Goal: Transaction & Acquisition: Send

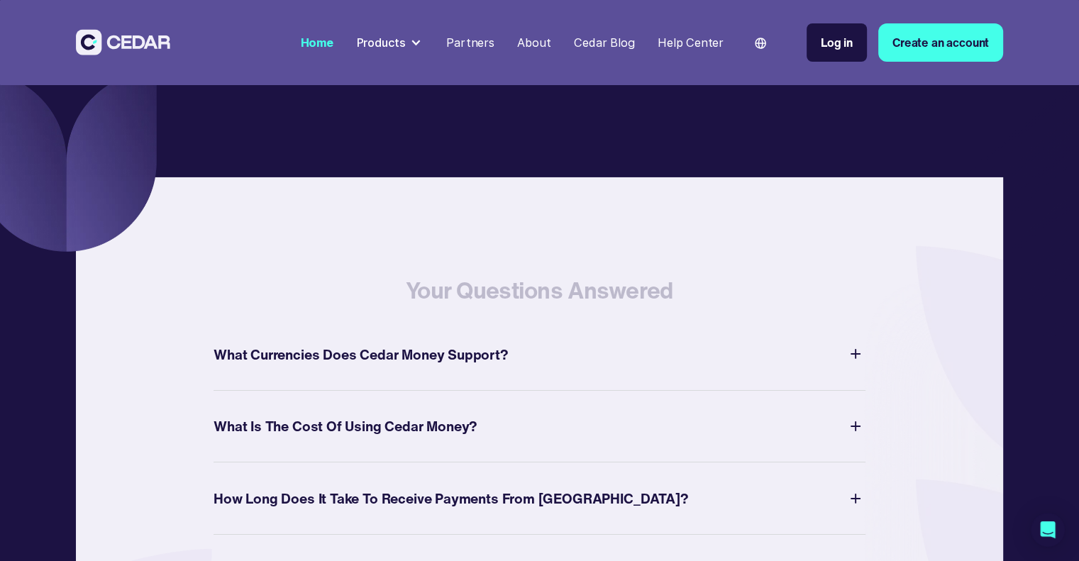
scroll to position [4998, 0]
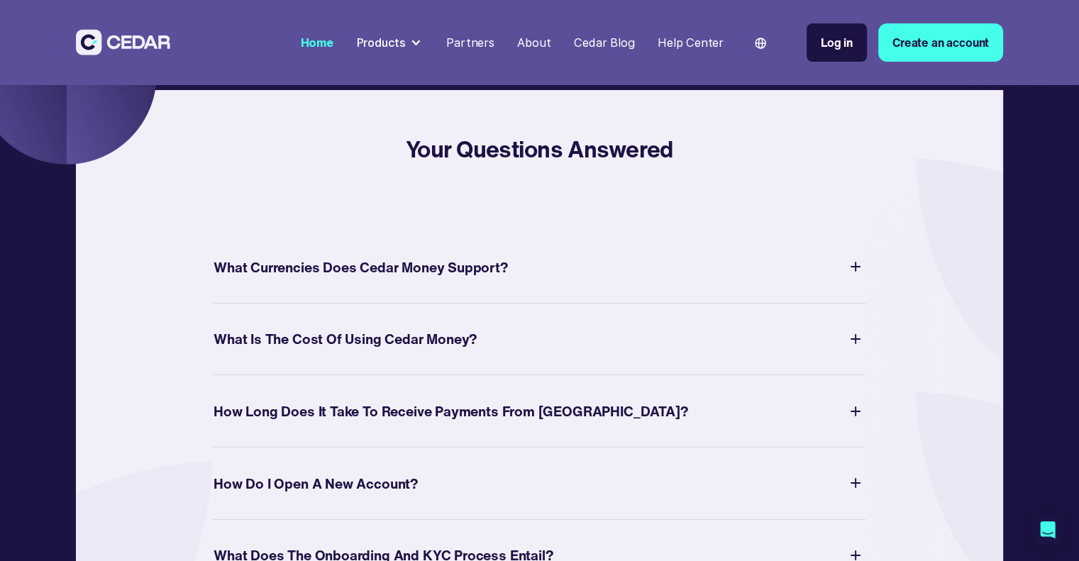
click at [969, 243] on div "Your Questions Answered What Currencies Does Cedar Money Support? Cedar support…" at bounding box center [539, 522] width 927 height 865
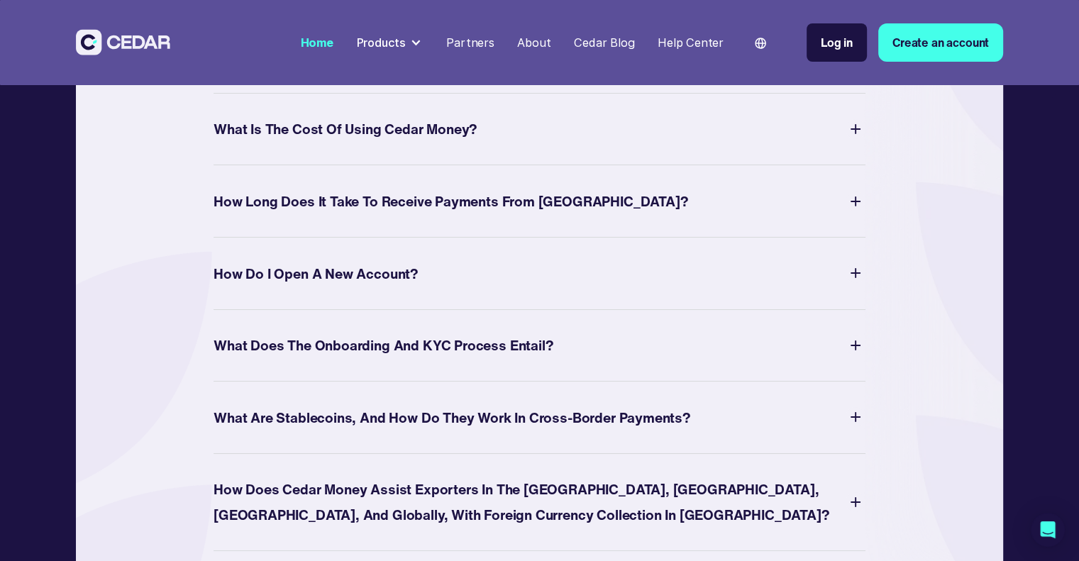
scroll to position [5201, 0]
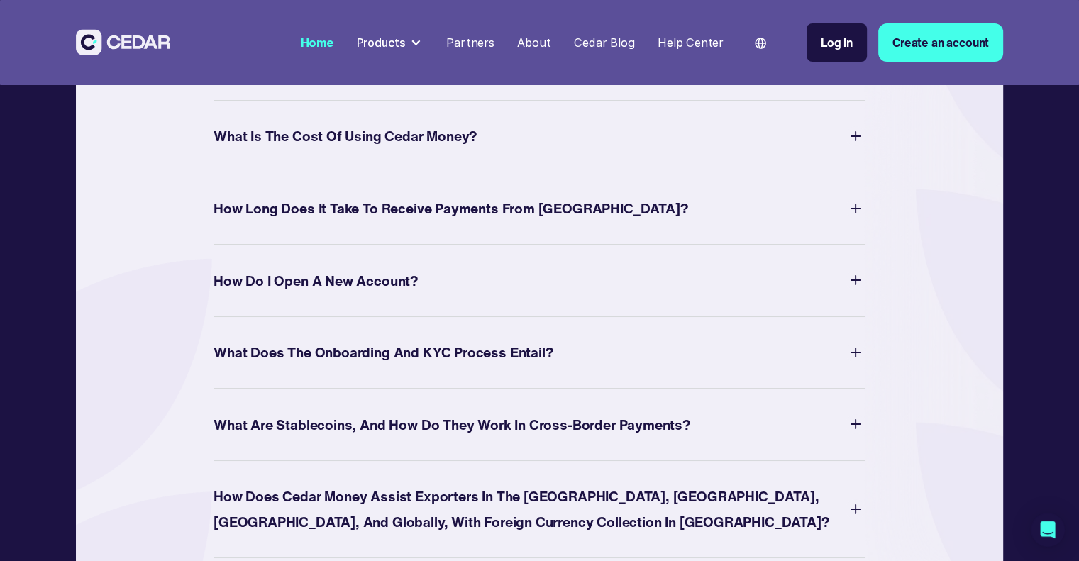
click at [386, 101] on div "What Currencies Does Cedar Money Support? Cedar supports a variety of currencie…" at bounding box center [540, 64] width 652 height 72
click at [392, 101] on div "What Currencies Does Cedar Money Support? Cedar supports a variety of currencie…" at bounding box center [540, 64] width 652 height 72
click at [384, 77] on div "What Currencies Does Cedar Money Support?" at bounding box center [361, 64] width 295 height 25
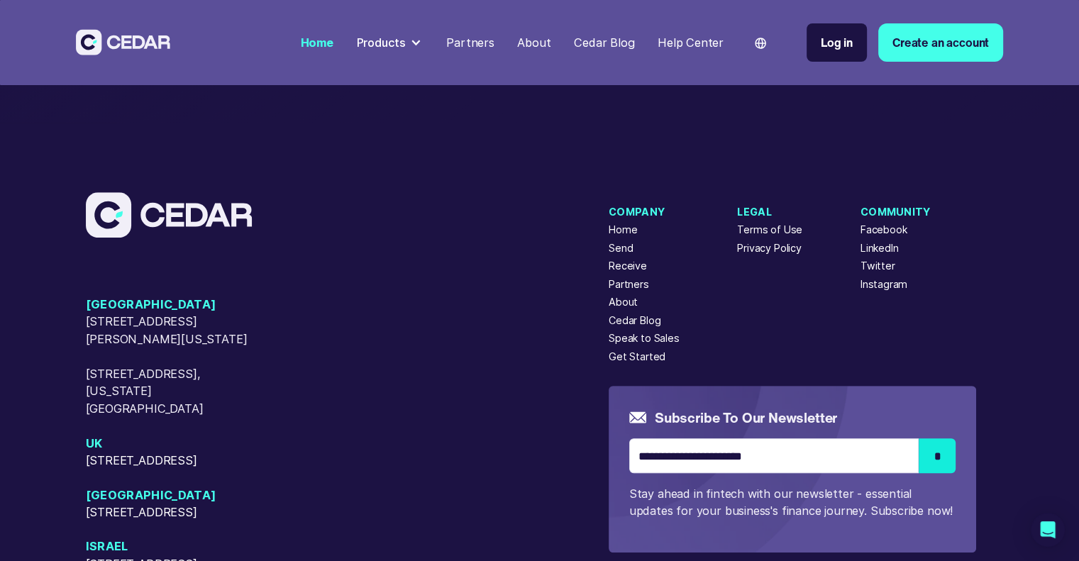
scroll to position [5939, 0]
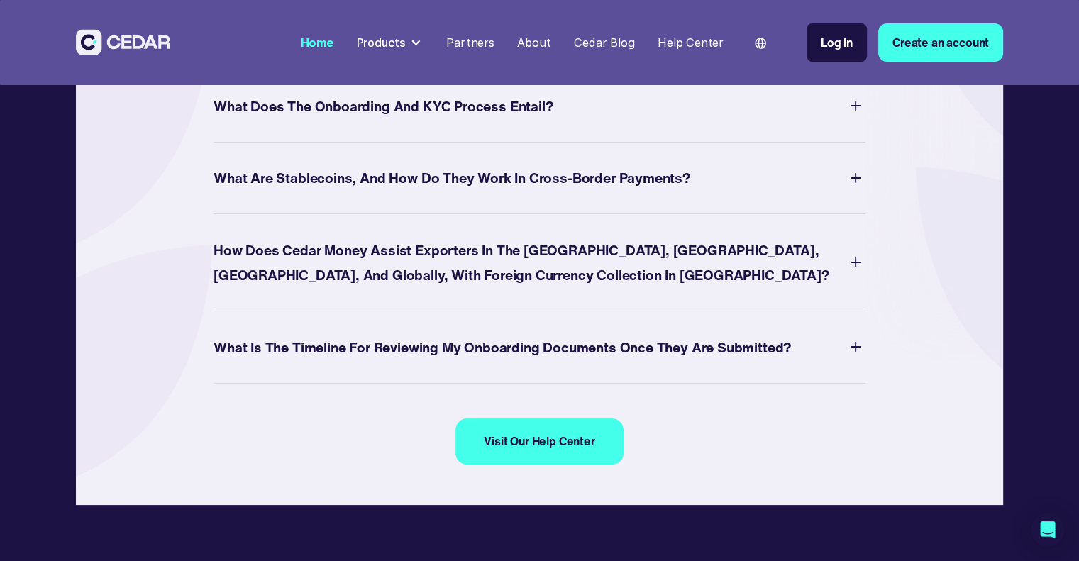
click at [406, 45] on div "Products" at bounding box center [381, 43] width 50 height 18
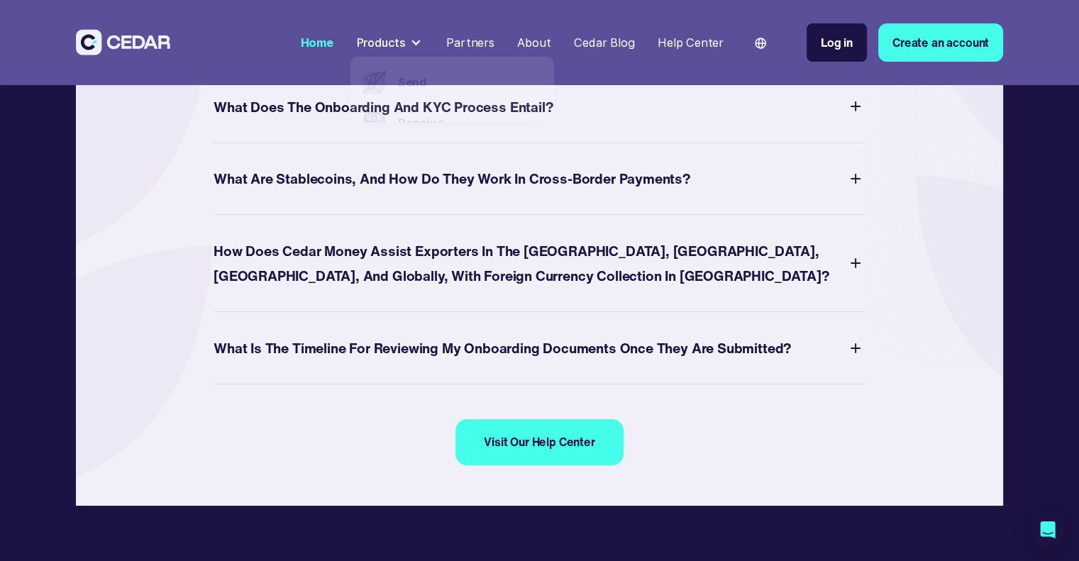
scroll to position [5447, 0]
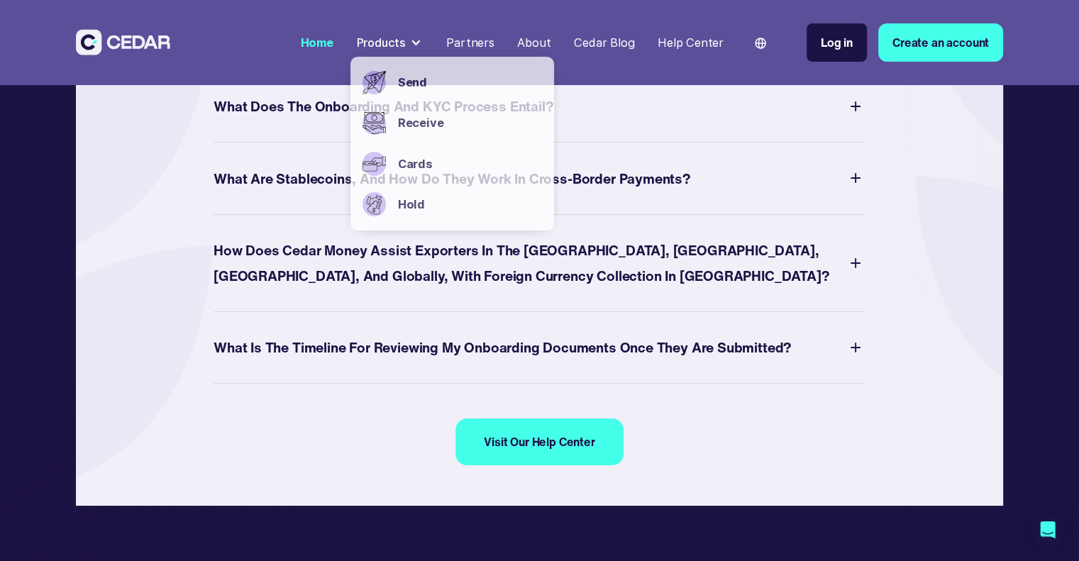
click at [427, 48] on div "Products" at bounding box center [390, 42] width 78 height 29
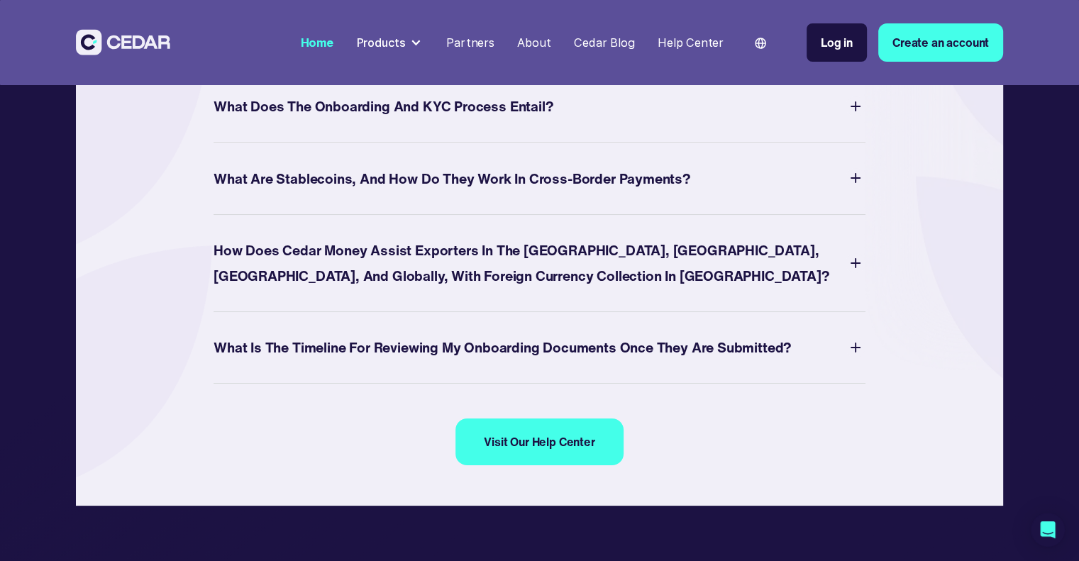
click at [421, 47] on div at bounding box center [415, 42] width 11 height 11
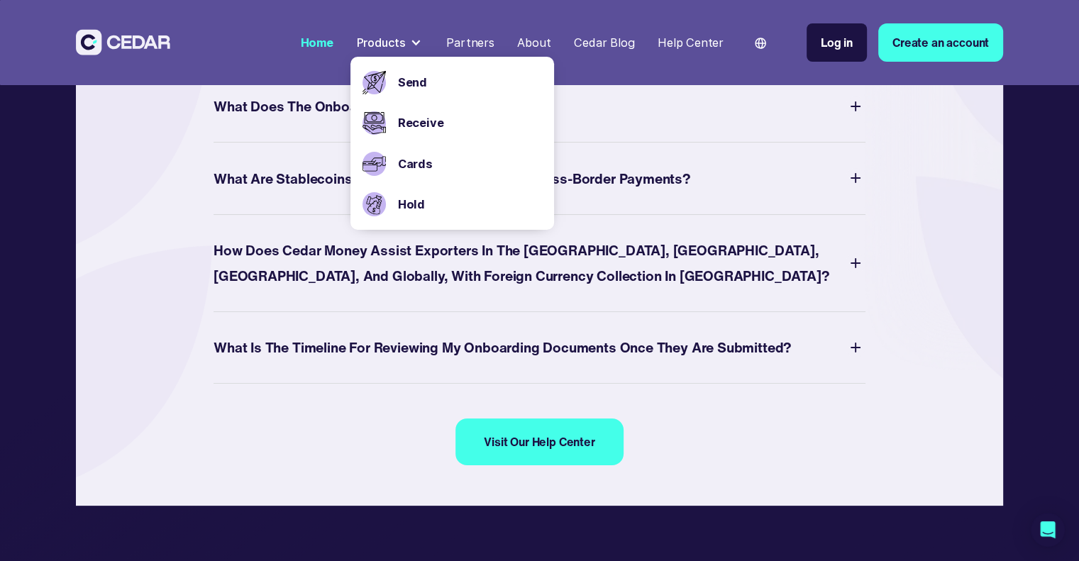
click at [399, 88] on div "Send" at bounding box center [467, 82] width 150 height 40
click at [421, 84] on link "Send" at bounding box center [470, 83] width 145 height 18
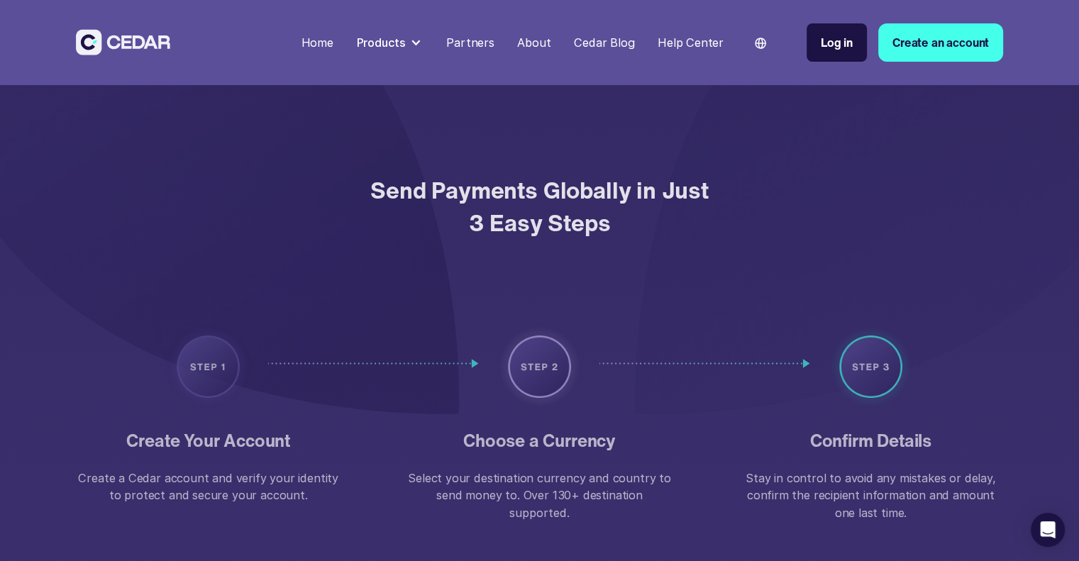
scroll to position [2322, 0]
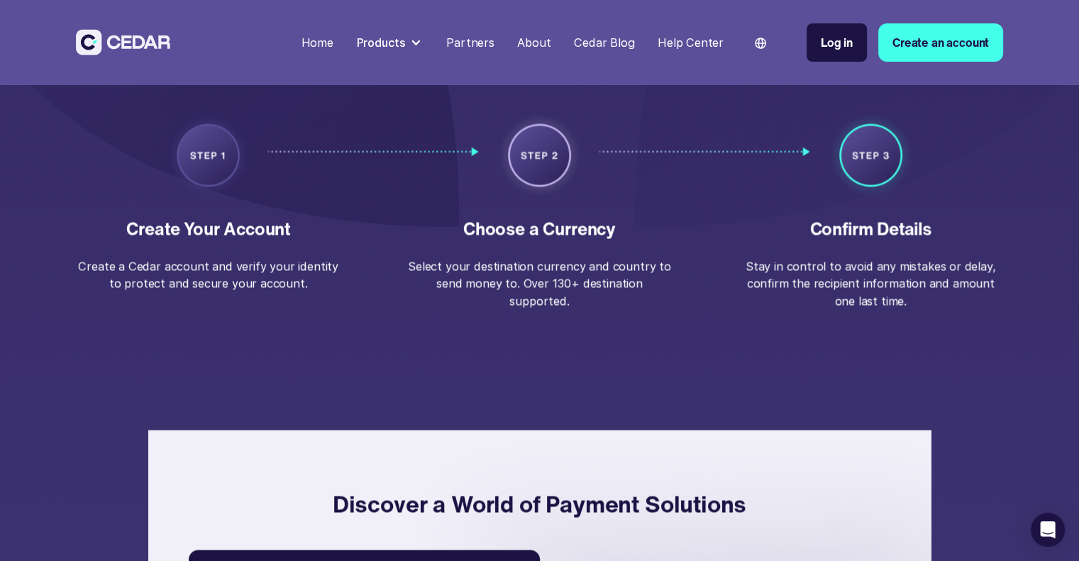
click at [681, 317] on div "Create Your Account Create a Cedar account and verify your identity to protect …" at bounding box center [539, 241] width 927 height 320
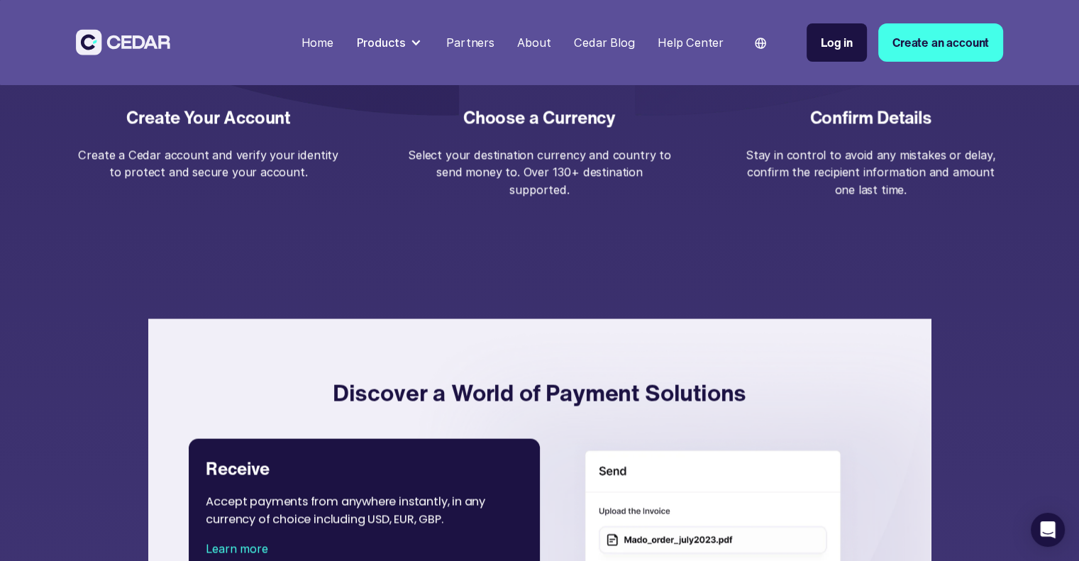
click at [601, 284] on div "Create Your Account Create a Cedar account and verify your identity to protect …" at bounding box center [539, 129] width 927 height 320
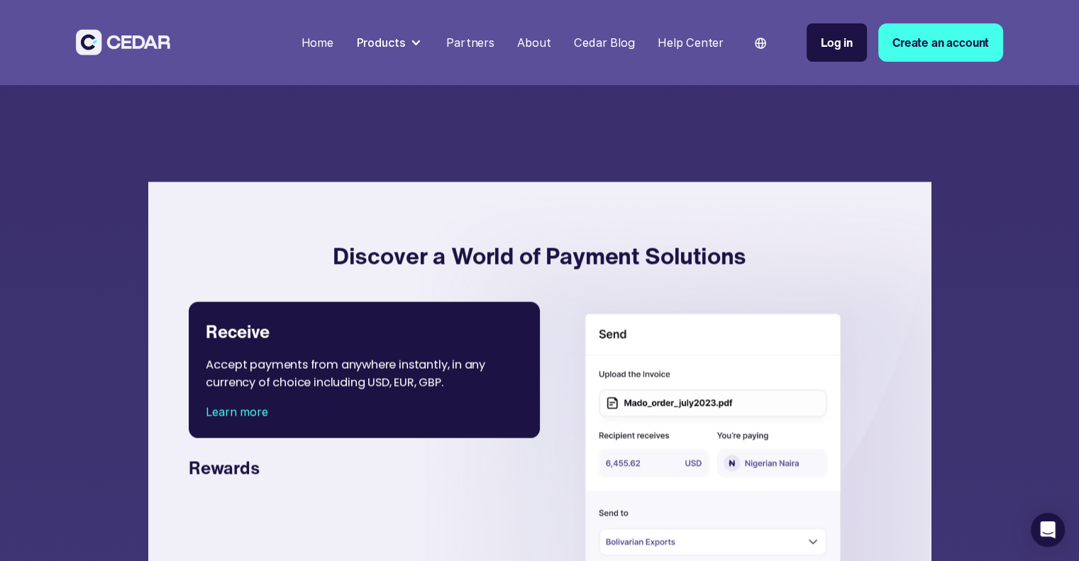
scroll to position [2753, 0]
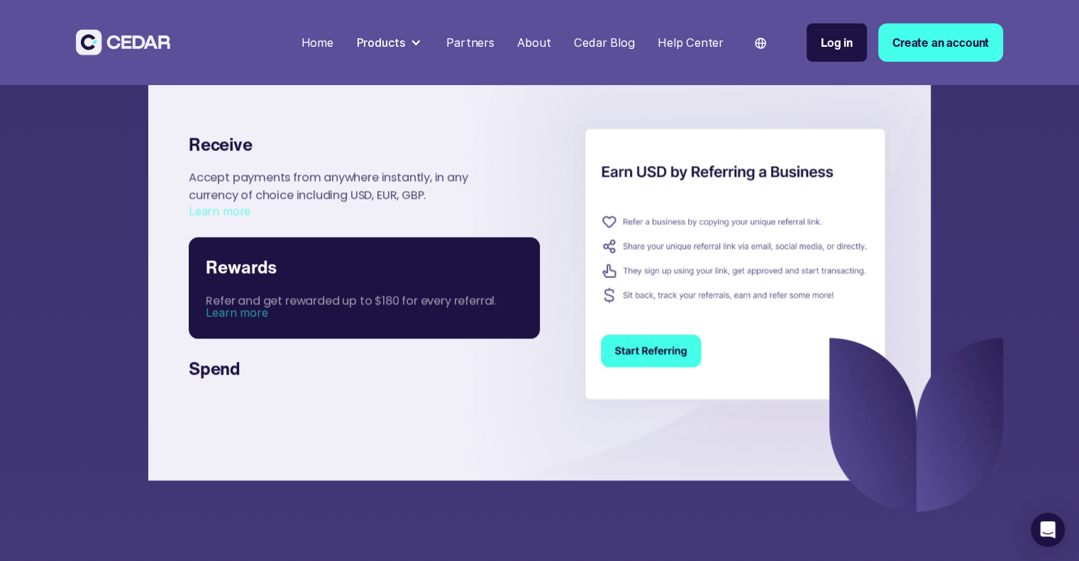
click at [255, 270] on div "Rewards" at bounding box center [364, 268] width 316 height 26
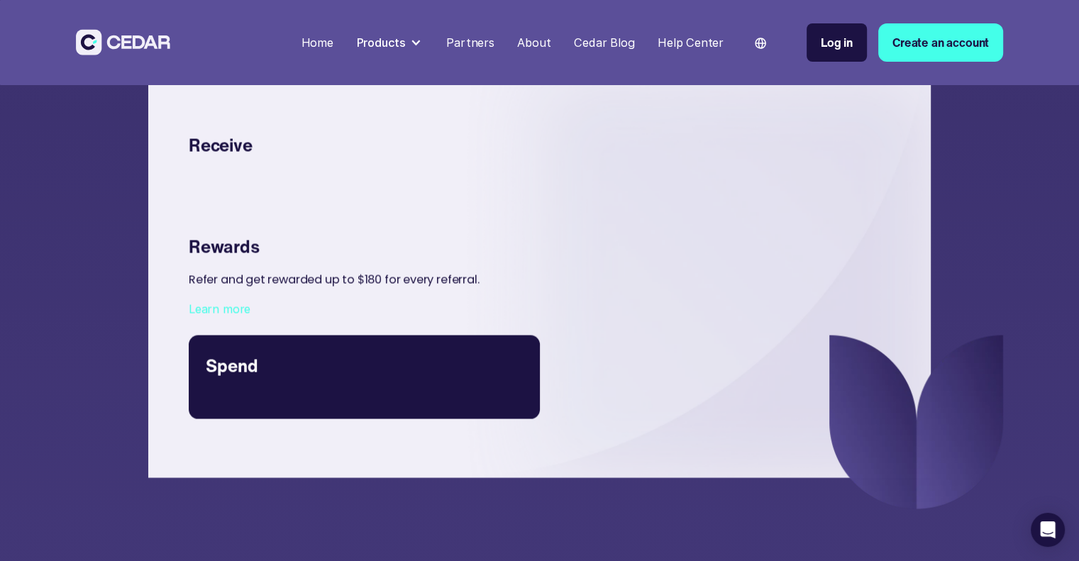
click at [258, 363] on link "Spend Pay for business expenses easily with our USD Card, anywhere in the world." at bounding box center [364, 378] width 351 height 84
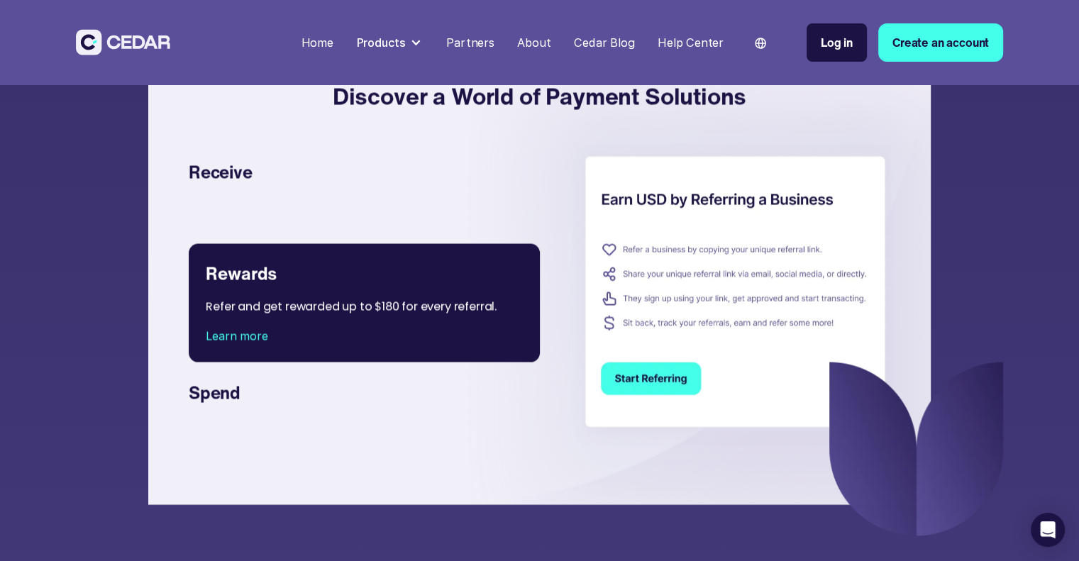
click at [1013, 399] on div "Send Payments Globally in Just 3 Easy Steps Create Your Account Create a Cedar …" at bounding box center [539, 241] width 1079 height 1423
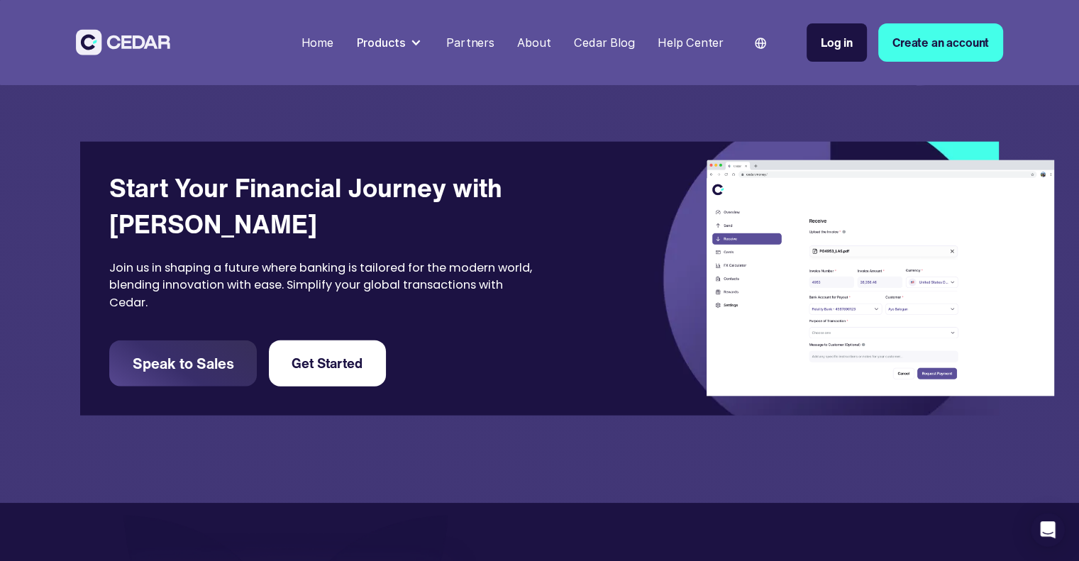
click at [639, 338] on div "Start Your Financial Journey with Cedar Join us in shaping a future where banki…" at bounding box center [539, 279] width 919 height 275
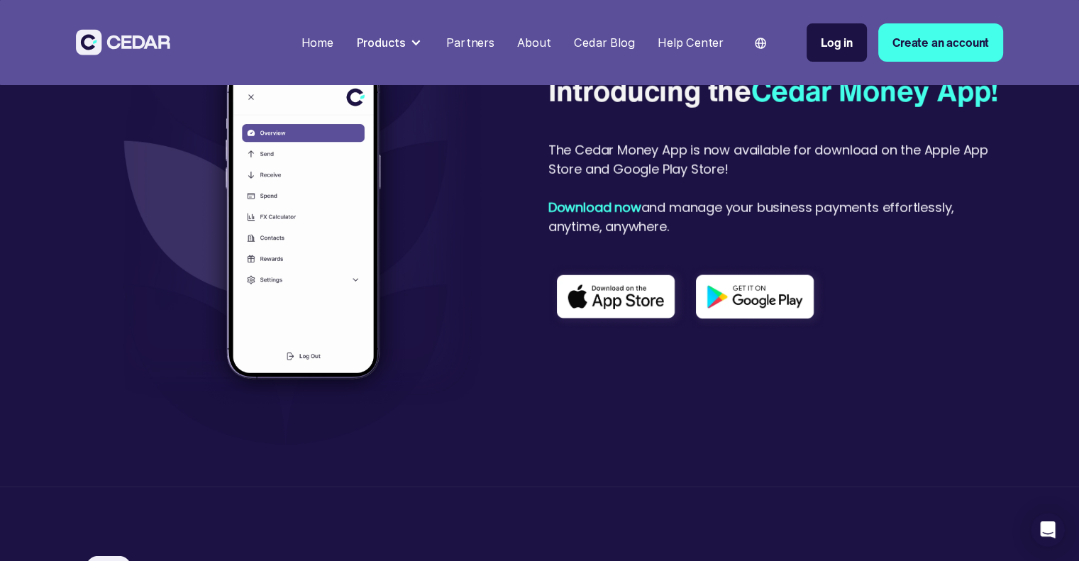
scroll to position [3809, 0]
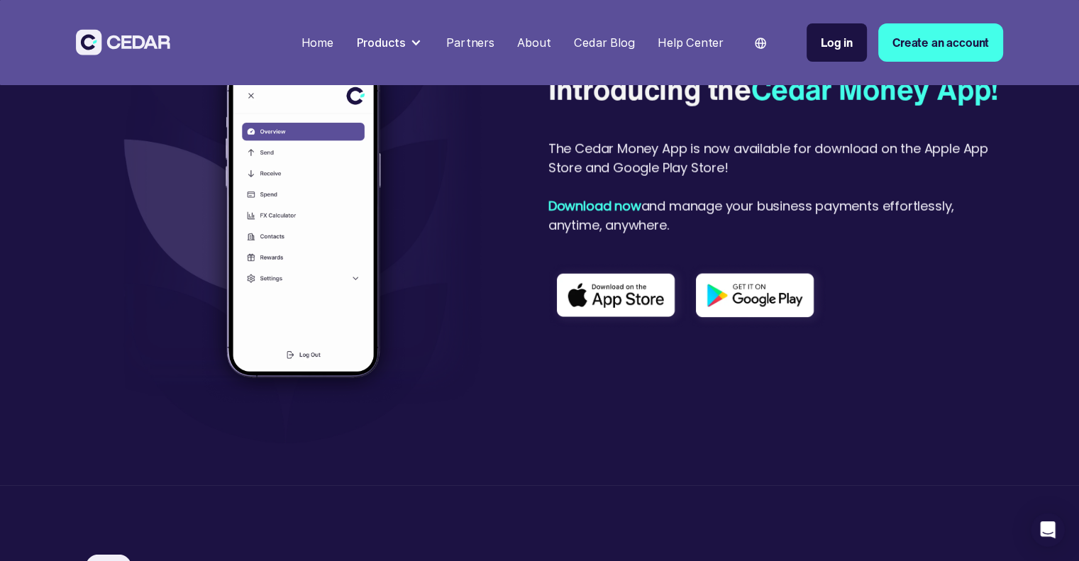
click at [844, 334] on div "Introducing the Cedar Money App! The Cedar Money App is now available for downl…" at bounding box center [776, 219] width 455 height 299
click at [749, 329] on img at bounding box center [757, 296] width 139 height 65
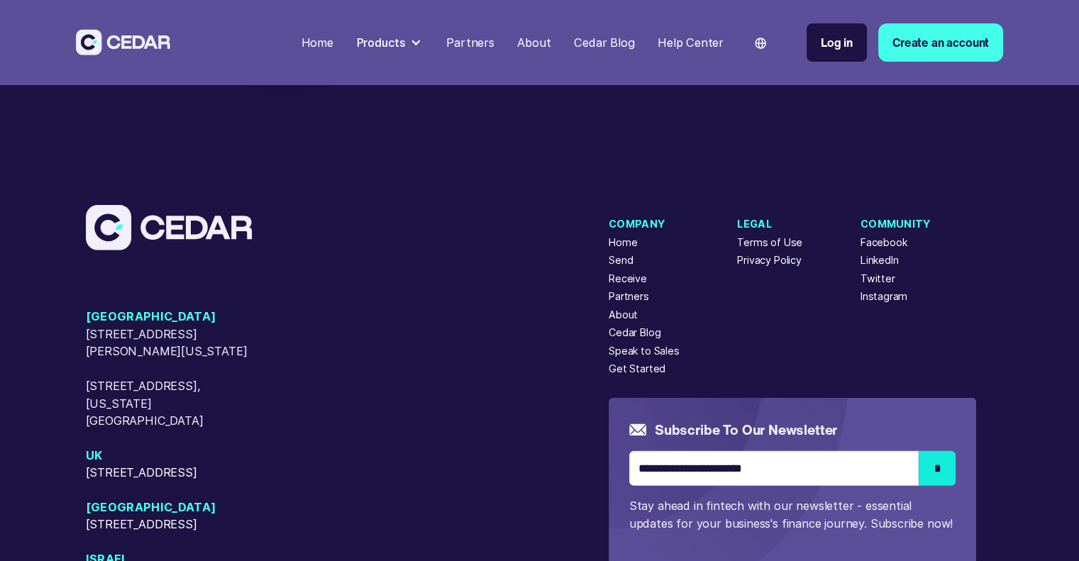
click at [536, 310] on div "USA 405 Cameron Sreet, Alexandria, Virginia, 22314 50 W 23rd Street, New York, …" at bounding box center [348, 463] width 524 height 311
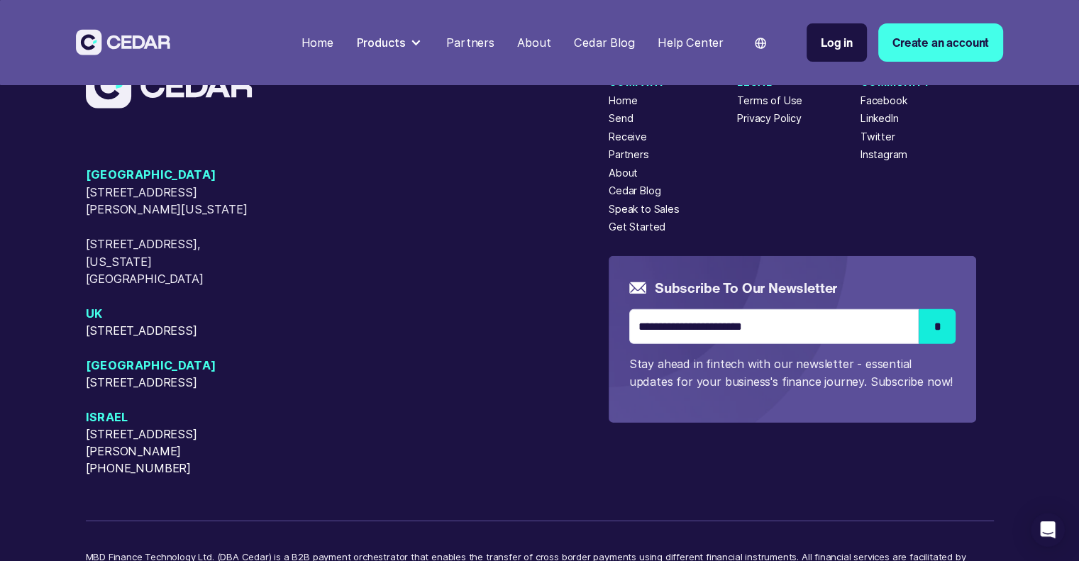
drag, startPoint x: 551, startPoint y: 304, endPoint x: 545, endPoint y: 298, distance: 8.5
click at [551, 304] on div "USA 405 Cameron Sreet, Alexandria, Virginia, 22314 50 W 23rd Street, New York, …" at bounding box center [348, 321] width 524 height 311
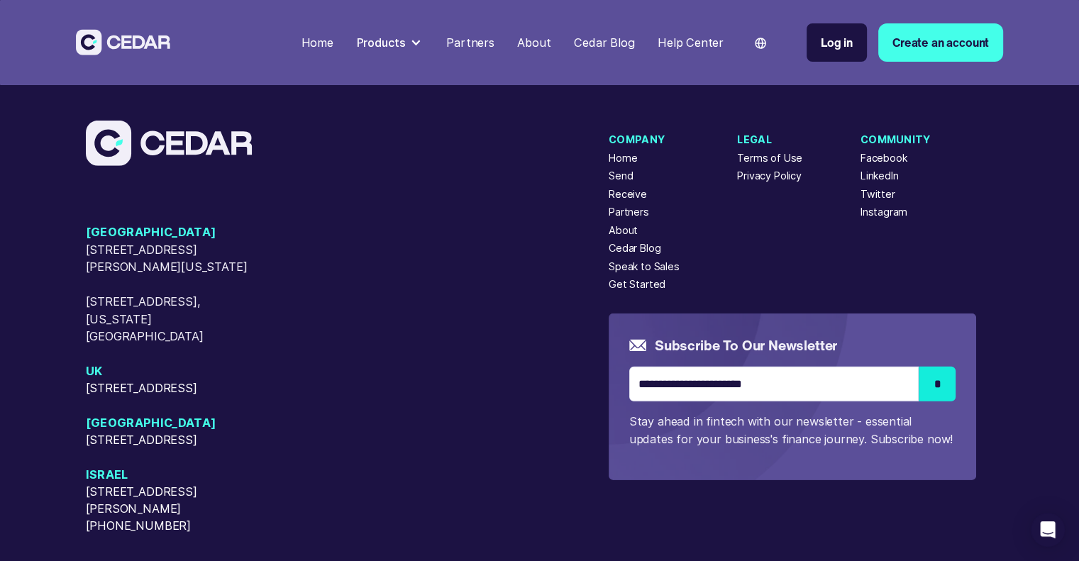
scroll to position [4255, 0]
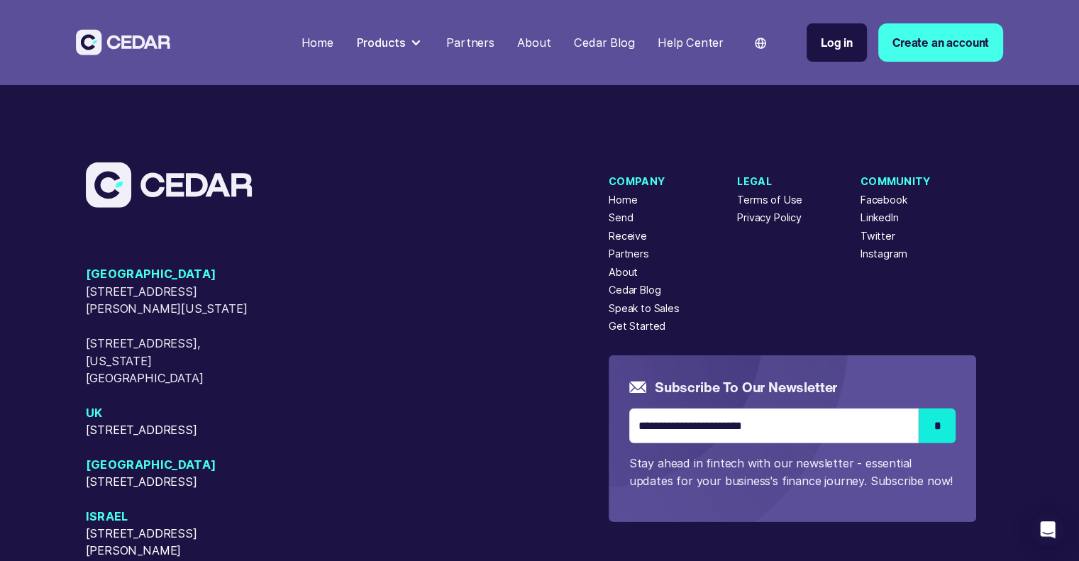
click at [626, 246] on div "Partners" at bounding box center [629, 253] width 40 height 15
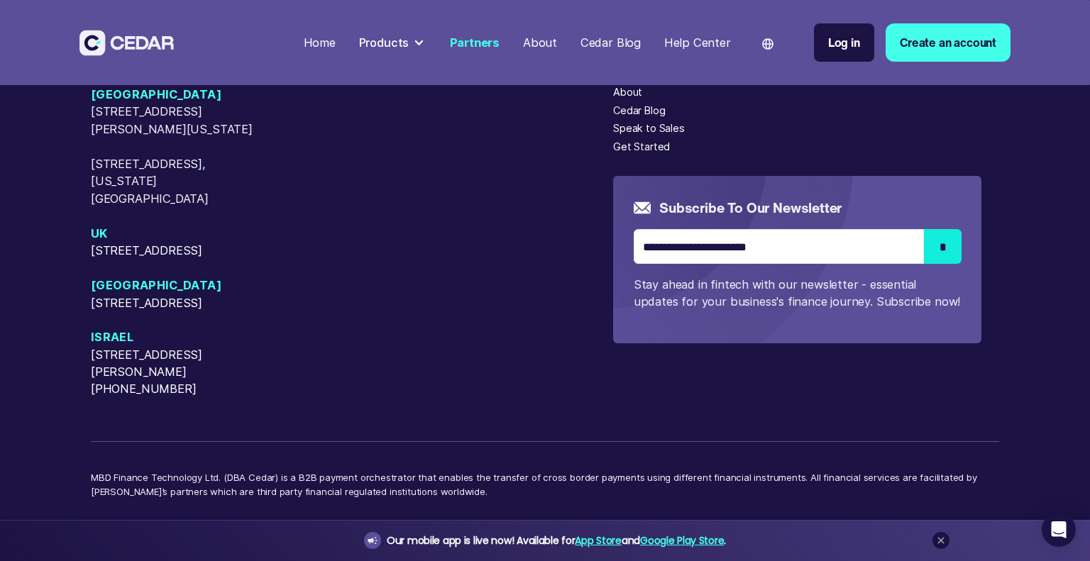
scroll to position [3710, 0]
